Goal: Check status

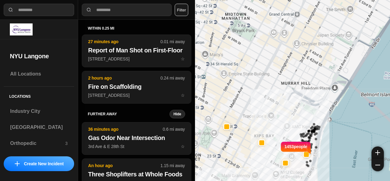
select select "*"
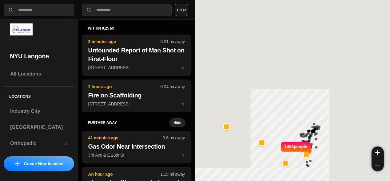
select select "*"
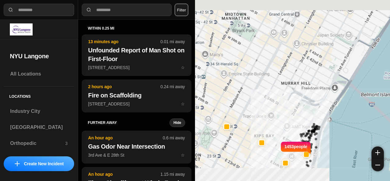
select select "*"
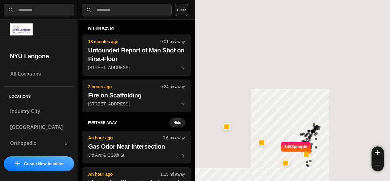
select select "*"
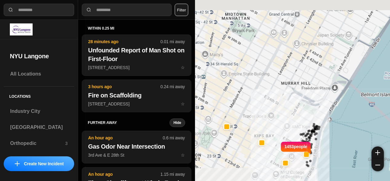
select select "*"
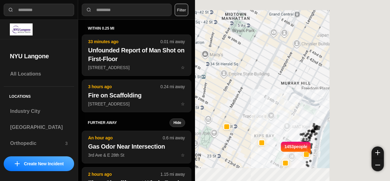
select select "*"
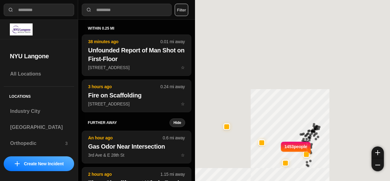
select select "*"
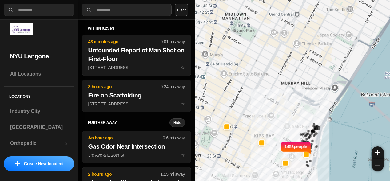
select select "*"
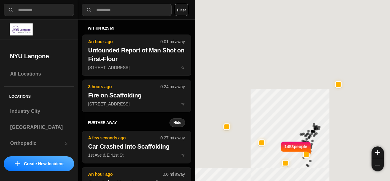
select select "*"
